Goal: Contribute content

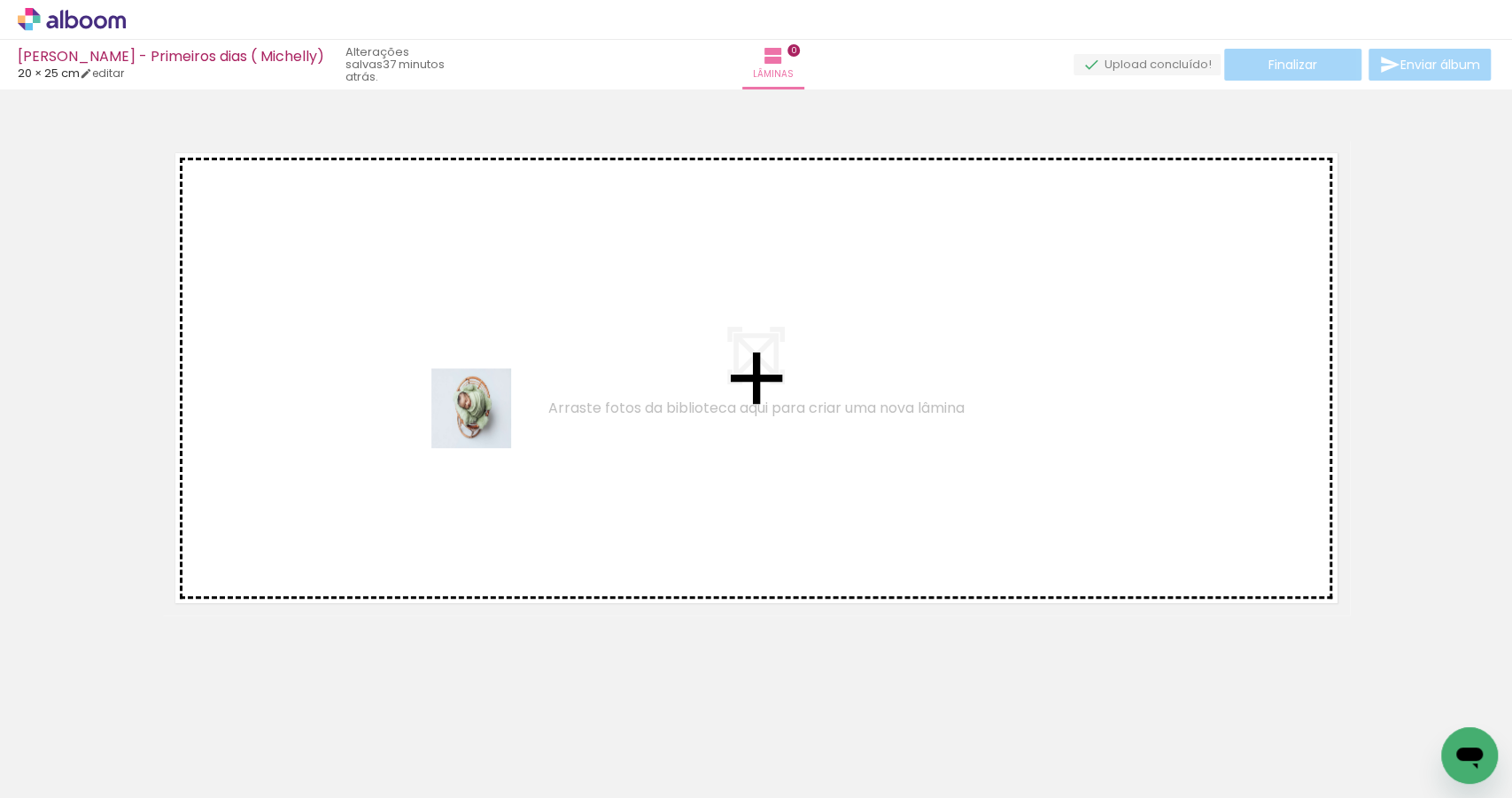
drag, startPoint x: 360, startPoint y: 740, endPoint x: 485, endPoint y: 422, distance: 341.7
click at [485, 422] on quentale-workspace at bounding box center [756, 399] width 1512 height 798
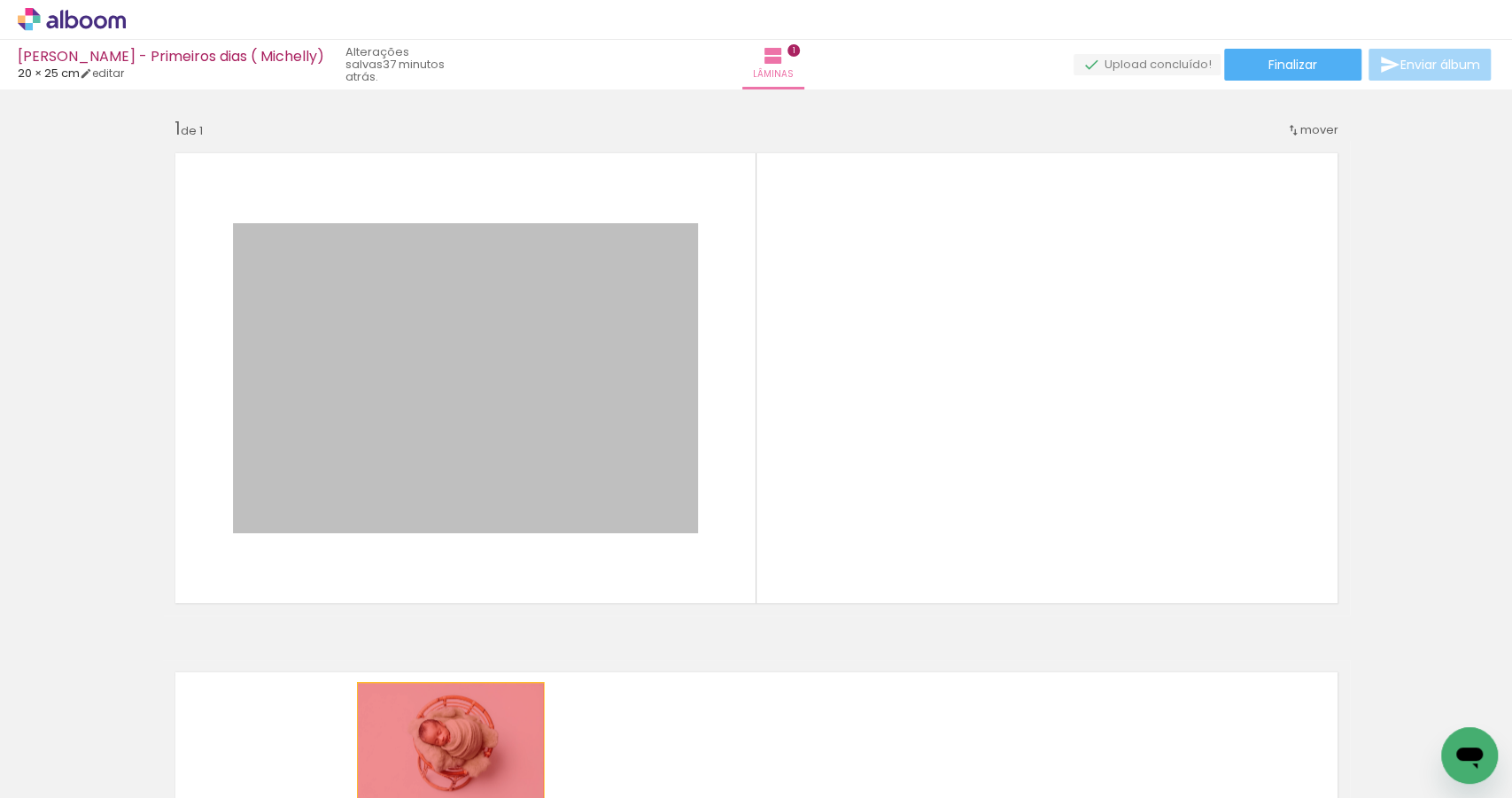
drag, startPoint x: 529, startPoint y: 355, endPoint x: 441, endPoint y: 750, distance: 404.7
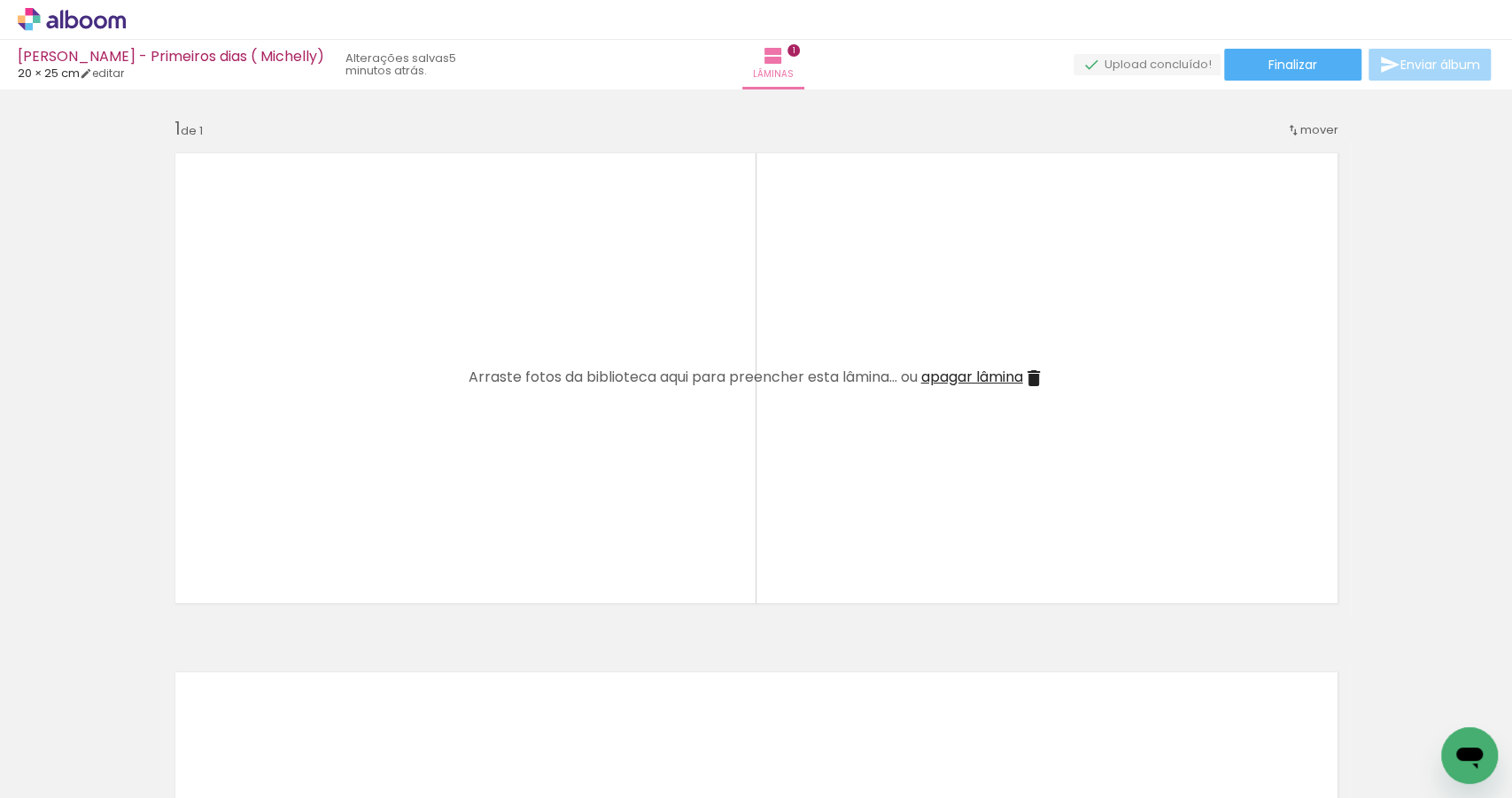
click at [40, 783] on span "Adicionar Fotos" at bounding box center [62, 773] width 53 height 20
click at [0, 0] on input "file" at bounding box center [0, 0] width 0 height 0
click at [90, 772] on span "Adicionar Fotos" at bounding box center [62, 773] width 53 height 20
click at [0, 0] on input "file" at bounding box center [0, 0] width 0 height 0
drag, startPoint x: 387, startPoint y: 745, endPoint x: 370, endPoint y: 439, distance: 306.5
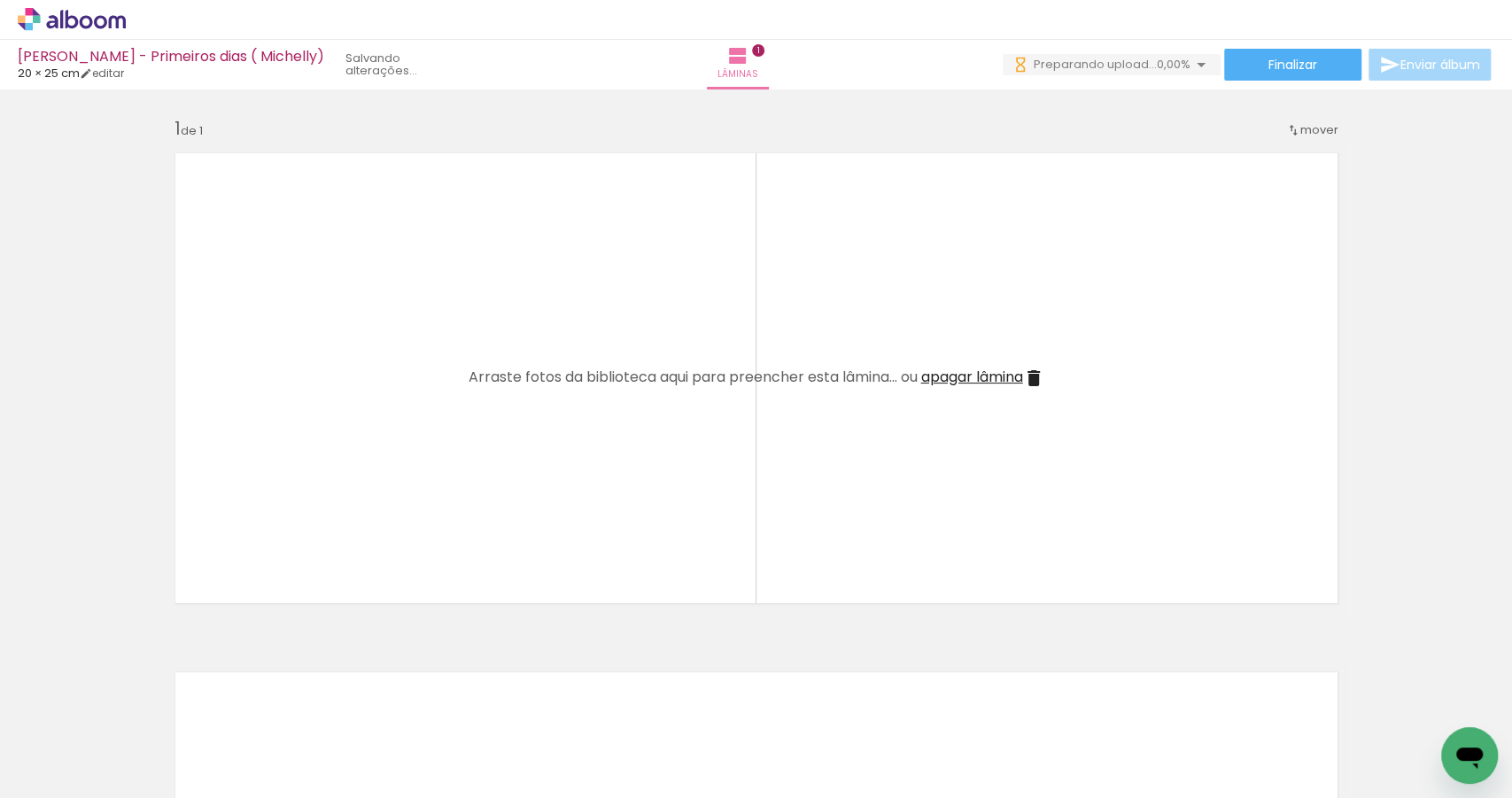
click at [370, 439] on quentale-workspace at bounding box center [756, 399] width 1512 height 798
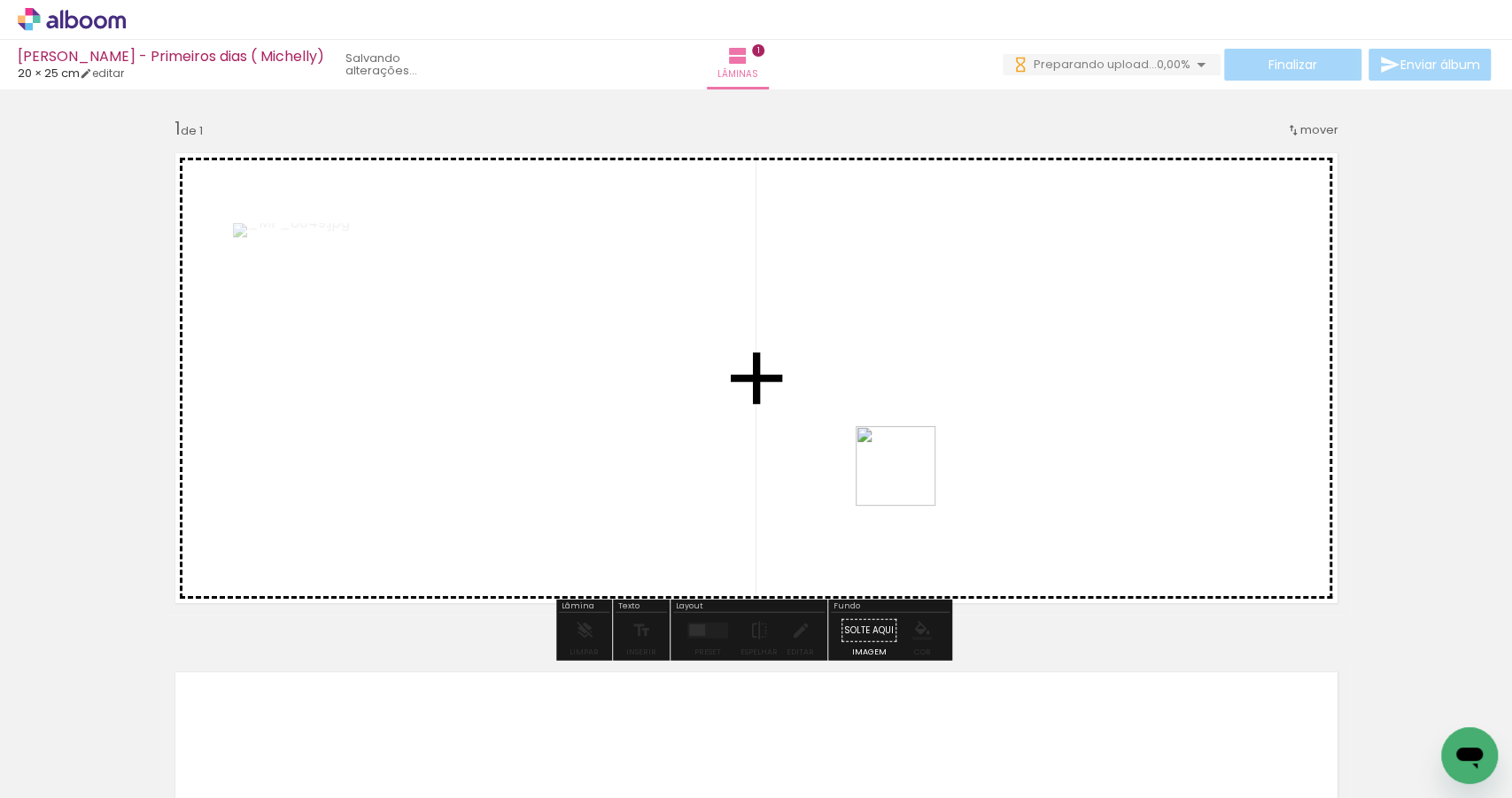
drag, startPoint x: 500, startPoint y: 742, endPoint x: 994, endPoint y: 417, distance: 591.3
click at [994, 417] on quentale-workspace at bounding box center [756, 399] width 1512 height 798
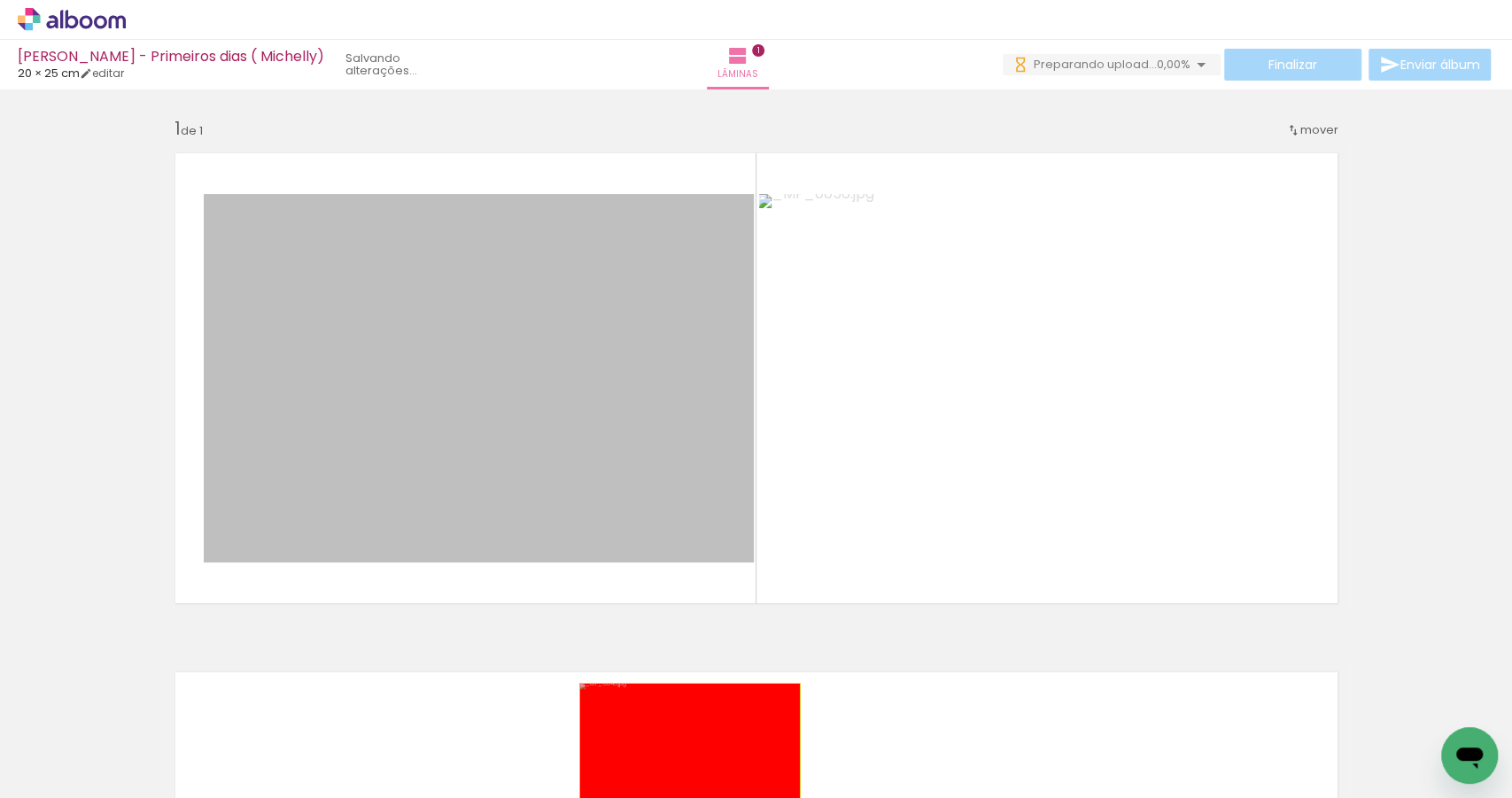
drag, startPoint x: 574, startPoint y: 369, endPoint x: 684, endPoint y: 758, distance: 404.3
click at [684, 758] on quentale-workspace at bounding box center [756, 399] width 1512 height 798
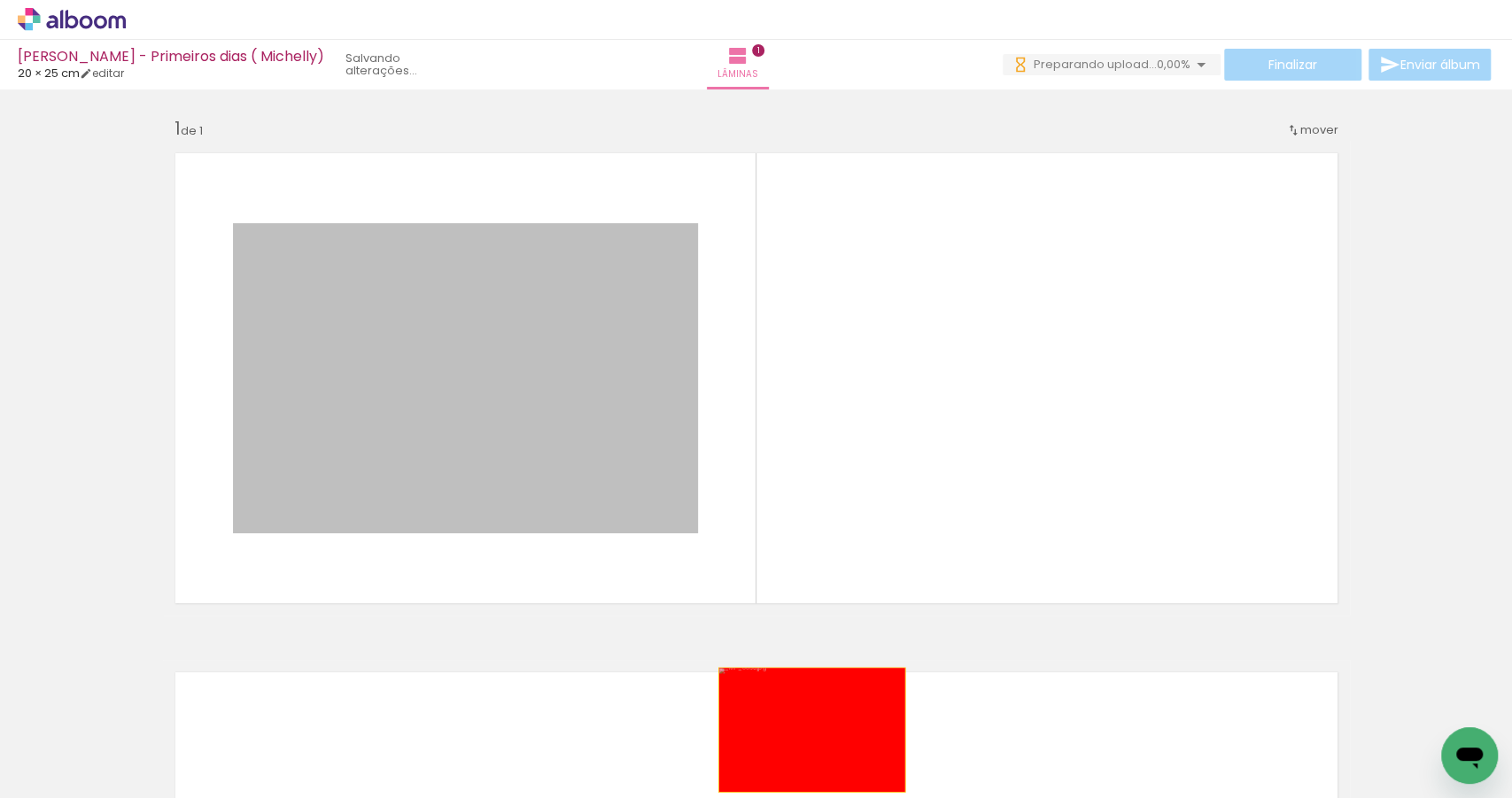
drag, startPoint x: 662, startPoint y: 385, endPoint x: 806, endPoint y: 730, distance: 373.8
